Goal: Transaction & Acquisition: Subscribe to service/newsletter

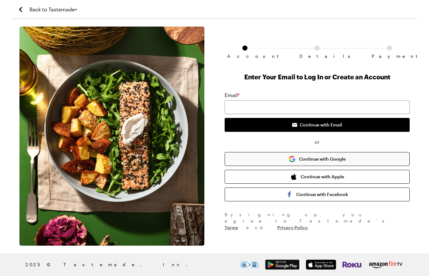
click at [316, 155] on button "Continue with Google" at bounding box center [316, 159] width 185 height 14
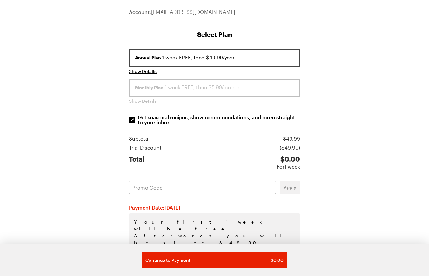
scroll to position [65, 0]
click at [213, 188] on input "text" at bounding box center [202, 187] width 147 height 14
paste input "RSQA8NZJ"
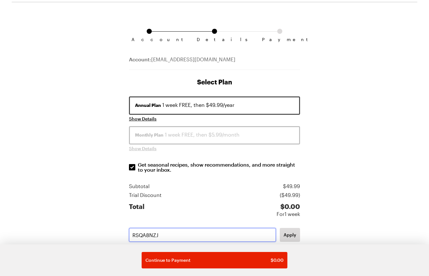
scroll to position [13, 0]
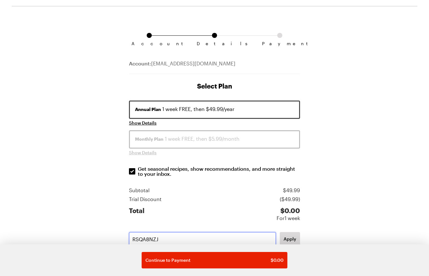
type input "RSQA8NZJ"
click at [156, 110] on span "Annual Plan" at bounding box center [148, 109] width 26 height 6
click at [152, 142] on span "Monthly Plan" at bounding box center [149, 139] width 28 height 6
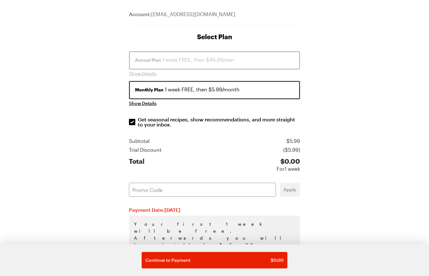
scroll to position [67, 0]
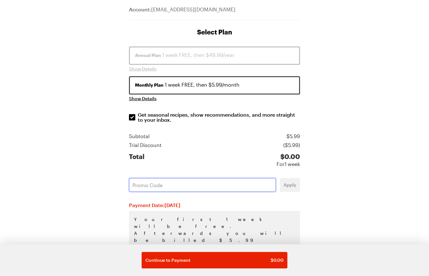
click at [162, 187] on input "text" at bounding box center [202, 185] width 147 height 14
paste input "RSQA8NZJ"
type input "RSQA8NZJ"
click at [289, 184] on span "Apply" at bounding box center [289, 185] width 13 height 6
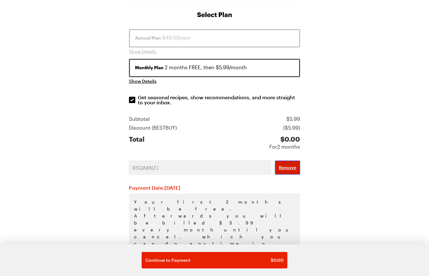
scroll to position [87, 0]
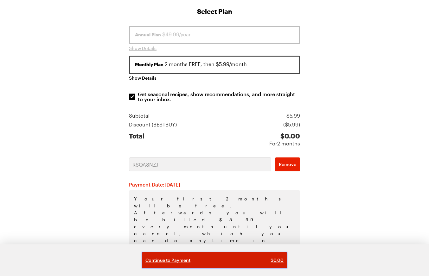
click at [257, 256] on button "Continue to Payment $ 0.00" at bounding box center [214, 260] width 146 height 16
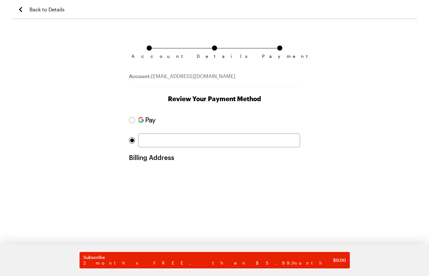
click at [182, 123] on div at bounding box center [217, 120] width 165 height 14
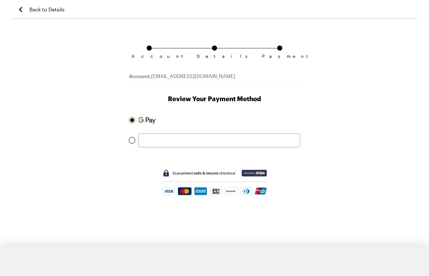
click at [130, 141] on div at bounding box center [132, 141] width 4 height 4
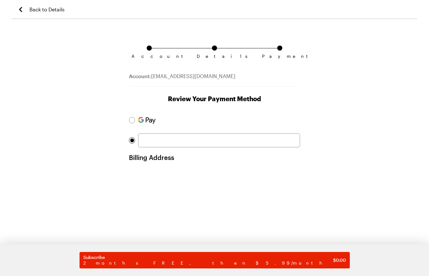
scroll to position [71, 0]
